Goal: Information Seeking & Learning: Learn about a topic

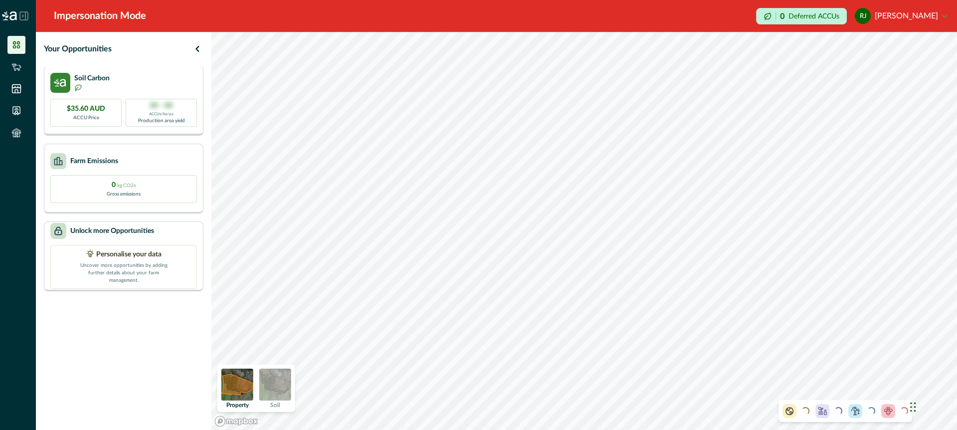
click at [138, 80] on div "Soil Carbon" at bounding box center [123, 83] width 147 height 20
